Goal: Information Seeking & Learning: Learn about a topic

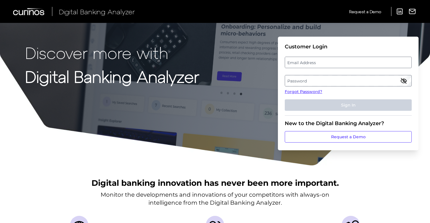
click at [347, 66] on label "Email Address" at bounding box center [348, 62] width 126 height 10
click at [347, 66] on input "email" at bounding box center [348, 62] width 127 height 11
paste input "[EMAIL_ADDRESS][PERSON_NAME][DOMAIN_NAME]"
type input "[EMAIL_ADDRESS][PERSON_NAME][DOMAIN_NAME]"
click at [340, 82] on label "Password" at bounding box center [348, 80] width 126 height 10
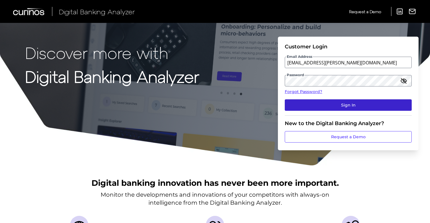
click at [384, 103] on button "Sign In" at bounding box center [348, 104] width 127 height 11
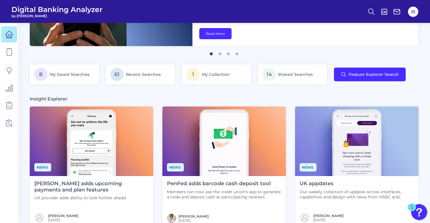
scroll to position [139, 0]
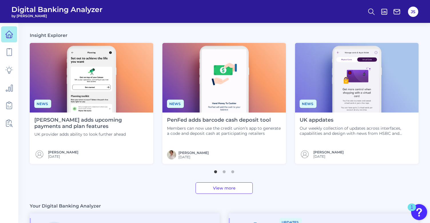
click at [236, 130] on p "Members can now use the credit union’s app to generate a code and deposit cash …" at bounding box center [224, 131] width 114 height 10
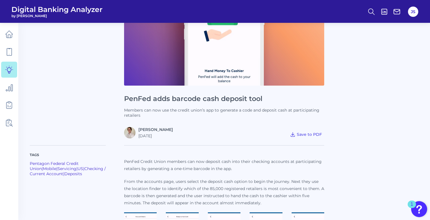
scroll to position [71, 0]
click at [308, 134] on span "Save to PDF" at bounding box center [309, 134] width 25 height 5
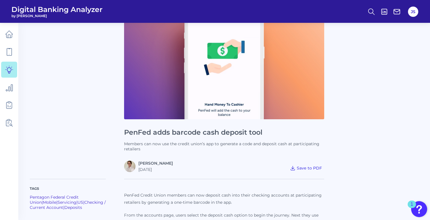
scroll to position [27, 0]
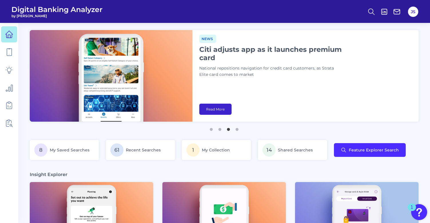
click at [232, 107] on link "Read More" at bounding box center [215, 109] width 32 height 11
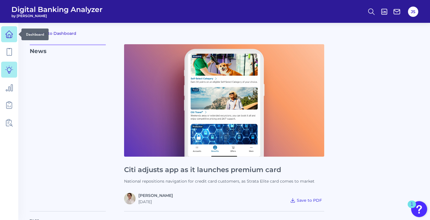
click at [8, 33] on icon at bounding box center [9, 34] width 8 height 8
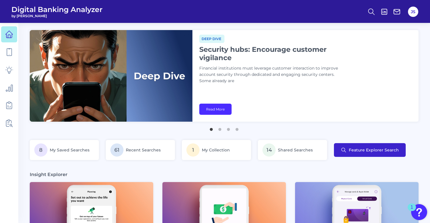
click at [364, 146] on button "Feature Explorer Search" at bounding box center [370, 150] width 72 height 14
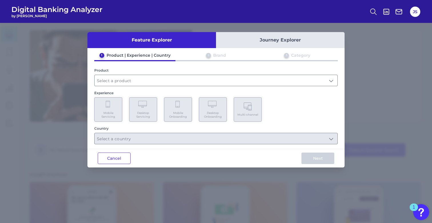
click at [266, 44] on button "Journey Explorer" at bounding box center [280, 40] width 129 height 16
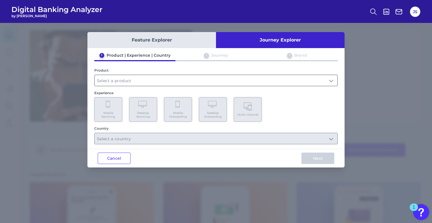
click at [180, 84] on input "text" at bounding box center [216, 80] width 243 height 11
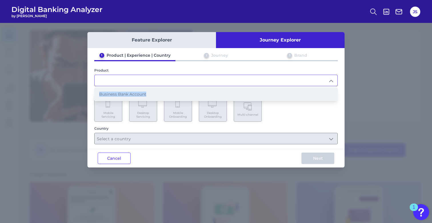
click at [183, 91] on li "Business Bank Account" at bounding box center [216, 93] width 243 height 13
type input "Business Bank Account"
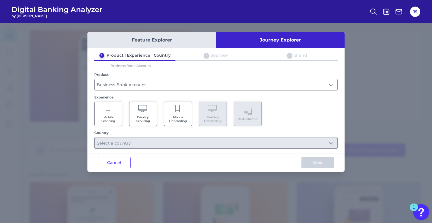
click at [150, 111] on Servicing "Desktop Servicing" at bounding box center [143, 114] width 28 height 24
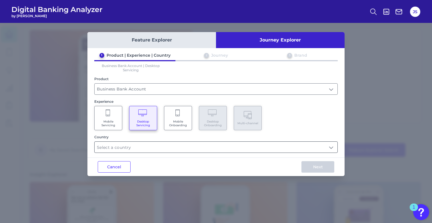
click at [168, 146] on input "text" at bounding box center [216, 147] width 243 height 11
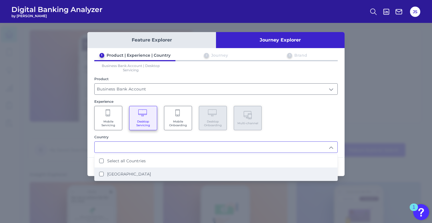
click at [139, 174] on li "[GEOGRAPHIC_DATA]" at bounding box center [216, 173] width 243 height 13
type input "Select all Countries"
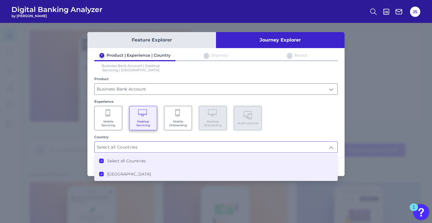
click at [335, 129] on div "Mobile Servicing Desktop Servicing Mobile Onboarding Desktop Onboarding Multi-c…" at bounding box center [216, 118] width 244 height 24
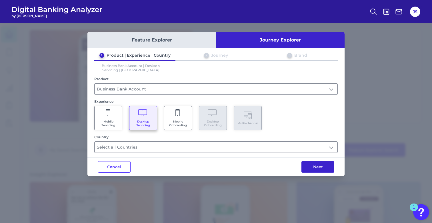
click at [319, 167] on button "Next" at bounding box center [318, 166] width 33 height 11
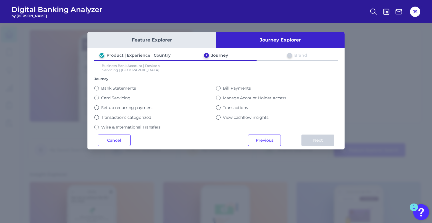
click at [123, 87] on label "Bank Statements" at bounding box center [118, 87] width 35 height 5
click at [99, 87] on button "Bank Statements" at bounding box center [96, 88] width 5 height 5
click at [121, 98] on label "Card Servicing" at bounding box center [115, 97] width 29 height 5
click at [99, 98] on button "Card Servicing" at bounding box center [96, 98] width 5 height 5
click at [329, 138] on button "Next" at bounding box center [318, 139] width 33 height 11
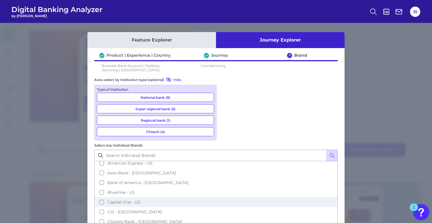
scroll to position [25, 0]
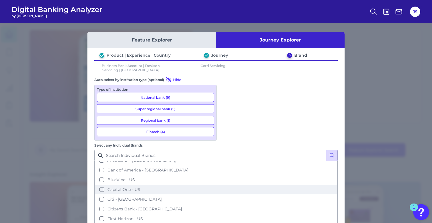
click at [140, 187] on span "Capital One - US" at bounding box center [124, 189] width 33 height 5
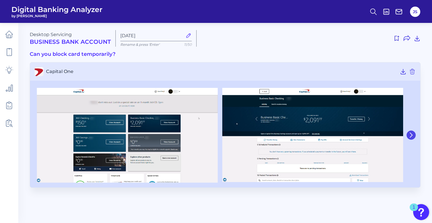
click at [412, 137] on icon at bounding box center [411, 134] width 5 height 5
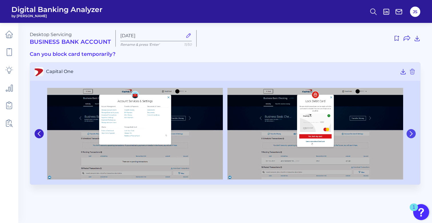
click at [411, 134] on icon at bounding box center [411, 133] width 5 height 5
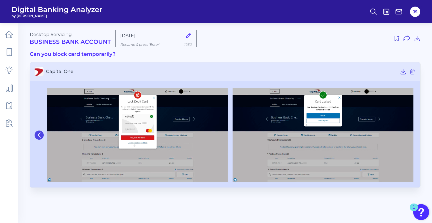
click at [39, 137] on icon at bounding box center [39, 134] width 5 height 5
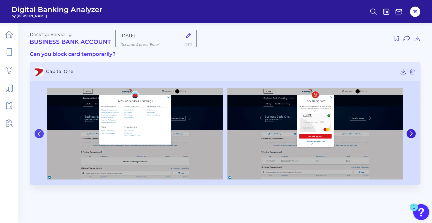
click at [38, 136] on button at bounding box center [39, 133] width 9 height 9
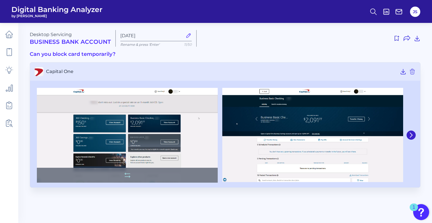
click at [202, 116] on img at bounding box center [127, 135] width 181 height 95
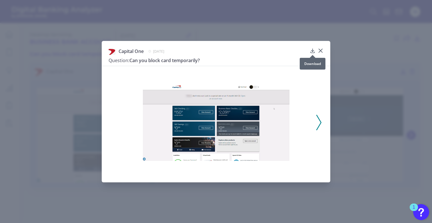
click at [313, 49] on icon at bounding box center [313, 51] width 6 height 6
click at [376, 94] on div "Capital One [DATE] Question: Can you block card temporarily?" at bounding box center [216, 111] width 432 height 223
click at [320, 50] on icon at bounding box center [321, 51] width 6 height 6
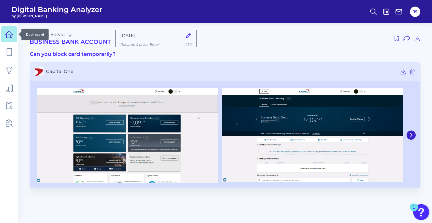
click at [8, 30] on link at bounding box center [9, 34] width 16 height 16
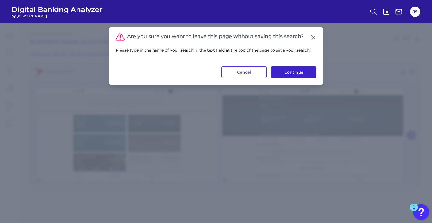
click at [291, 74] on button "Continue" at bounding box center [293, 71] width 45 height 11
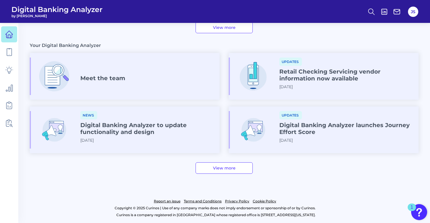
scroll to position [299, 0]
click at [8, 52] on icon at bounding box center [9, 52] width 8 height 8
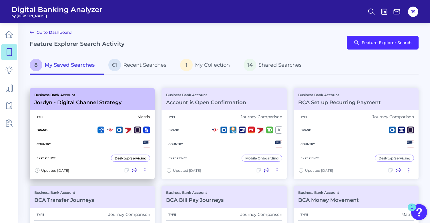
scroll to position [2, 0]
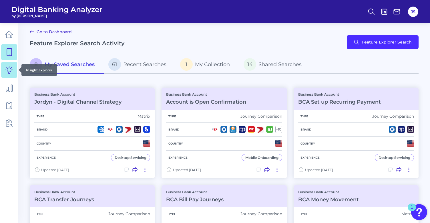
click at [11, 66] on icon at bounding box center [9, 70] width 8 height 8
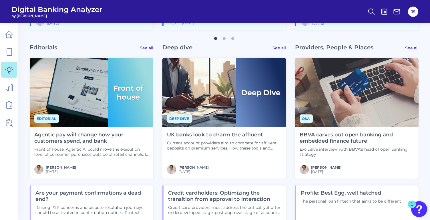
scroll to position [346, 0]
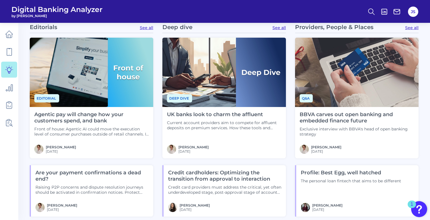
click at [62, 116] on h4 "Agentic pay will change how your customers spend, and bank" at bounding box center [91, 118] width 114 height 12
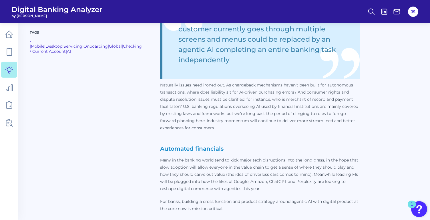
scroll to position [512, 0]
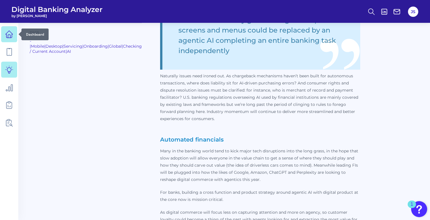
click at [11, 34] on icon at bounding box center [9, 34] width 8 height 8
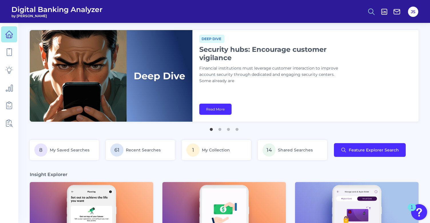
click at [373, 10] on icon at bounding box center [371, 12] width 8 height 8
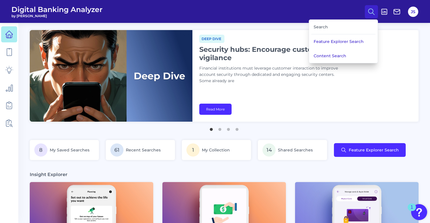
click at [344, 26] on div "Search" at bounding box center [343, 27] width 64 height 15
click at [368, 12] on icon at bounding box center [371, 12] width 8 height 8
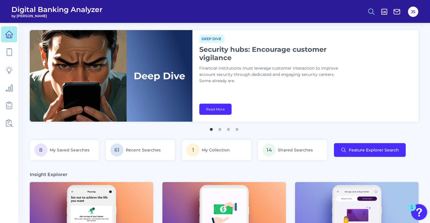
click at [368, 12] on icon at bounding box center [371, 12] width 8 height 8
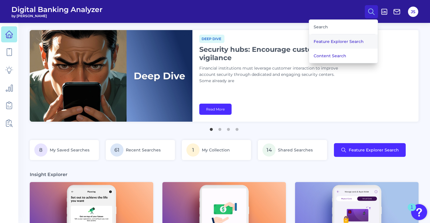
click at [339, 40] on button "Feature Explorer Search" at bounding box center [343, 41] width 69 height 14
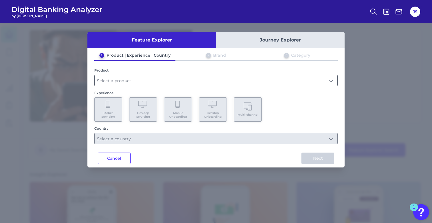
click at [141, 82] on input "text" at bounding box center [216, 80] width 243 height 11
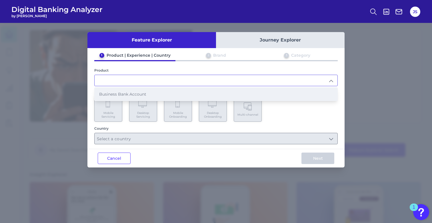
click at [134, 92] on span "Business Bank Account" at bounding box center [122, 94] width 47 height 5
type input "Business Bank Account"
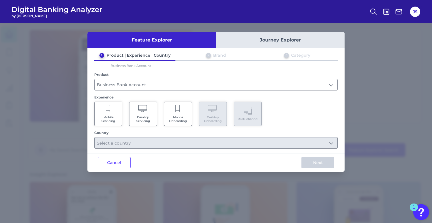
click at [115, 169] on div "Cancel Next" at bounding box center [215, 162] width 257 height 19
click at [115, 163] on button "Cancel" at bounding box center [114, 162] width 33 height 11
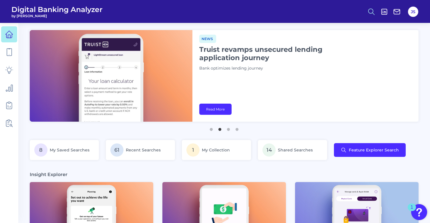
click at [370, 12] on icon at bounding box center [371, 12] width 8 height 8
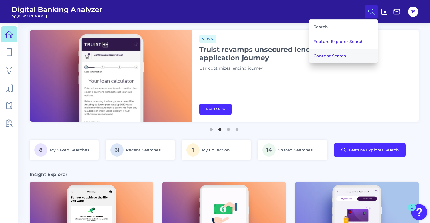
click at [331, 58] on button "Content Search" at bounding box center [343, 56] width 69 height 14
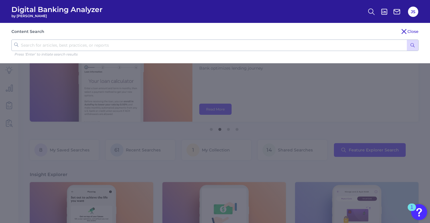
click at [192, 40] on input "text" at bounding box center [214, 44] width 407 height 11
type input "capital one"
click at [413, 45] on button "submit" at bounding box center [412, 45] width 11 height 11
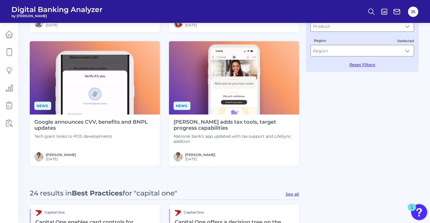
scroll to position [297, 0]
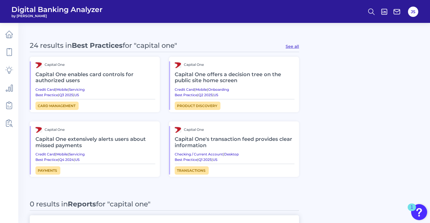
click at [89, 76] on h2 "Capital One enables card controls for authorized users" at bounding box center [95, 77] width 120 height 19
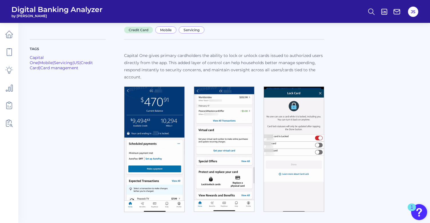
scroll to position [43, 0]
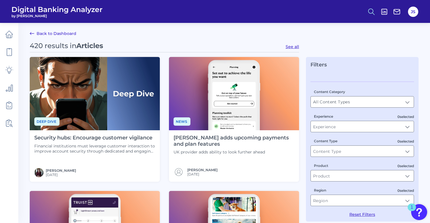
click at [372, 11] on icon at bounding box center [371, 12] width 8 height 8
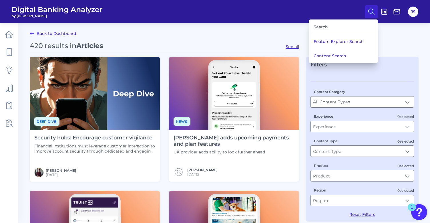
click at [373, 9] on icon at bounding box center [371, 12] width 8 height 8
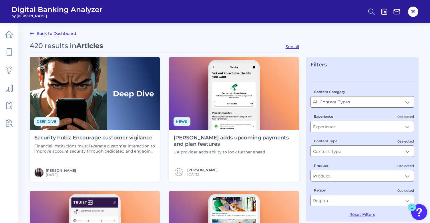
click at [371, 9] on icon at bounding box center [371, 12] width 8 height 8
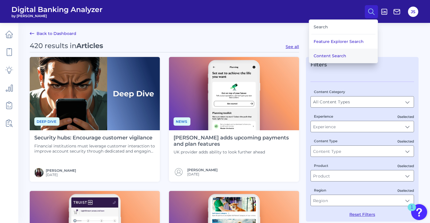
click at [335, 53] on button "Content Search" at bounding box center [343, 56] width 69 height 14
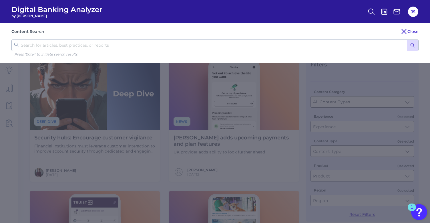
click at [208, 45] on input "text" at bounding box center [214, 44] width 407 height 11
type input "capital one"
click at [413, 45] on button "submit" at bounding box center [412, 45] width 11 height 11
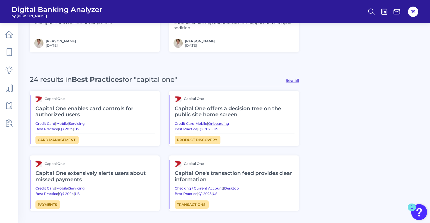
scroll to position [231, 0]
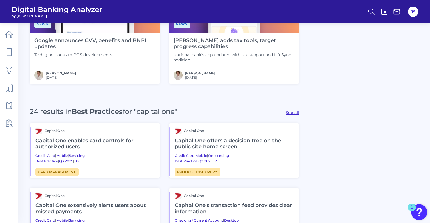
click at [289, 111] on button "See all" at bounding box center [292, 112] width 13 height 5
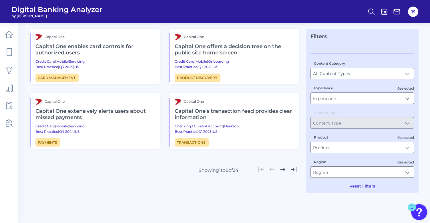
type input "Best Practices"
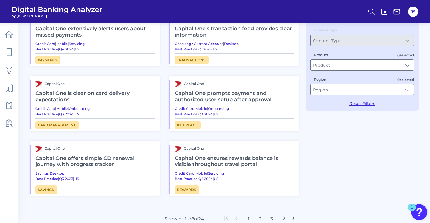
scroll to position [136, 0]
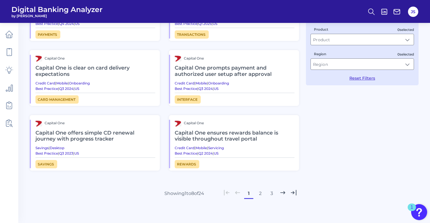
click at [258, 192] on button "2" at bounding box center [260, 193] width 9 height 9
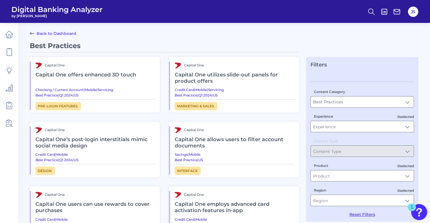
scroll to position [0, 0]
click at [370, 11] on icon at bounding box center [371, 12] width 8 height 8
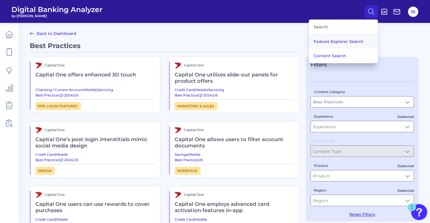
click at [345, 43] on button "Feature Explorer Search" at bounding box center [343, 41] width 69 height 14
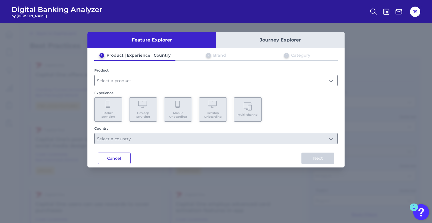
click at [127, 161] on button "Cancel" at bounding box center [114, 157] width 33 height 11
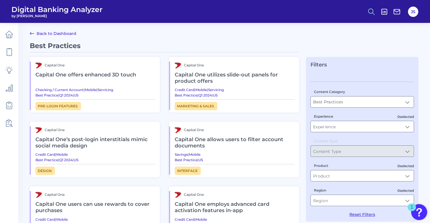
click at [368, 11] on icon at bounding box center [371, 12] width 8 height 8
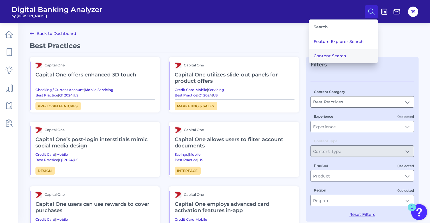
click at [335, 53] on button "Content Search" at bounding box center [343, 56] width 69 height 14
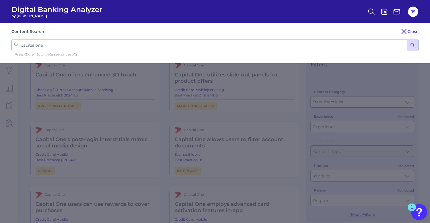
click at [201, 44] on input "capital one" at bounding box center [214, 44] width 407 height 11
type input "no preset spend limit"
click at [413, 45] on button "submit" at bounding box center [412, 45] width 11 height 11
